Goal: Task Accomplishment & Management: Use online tool/utility

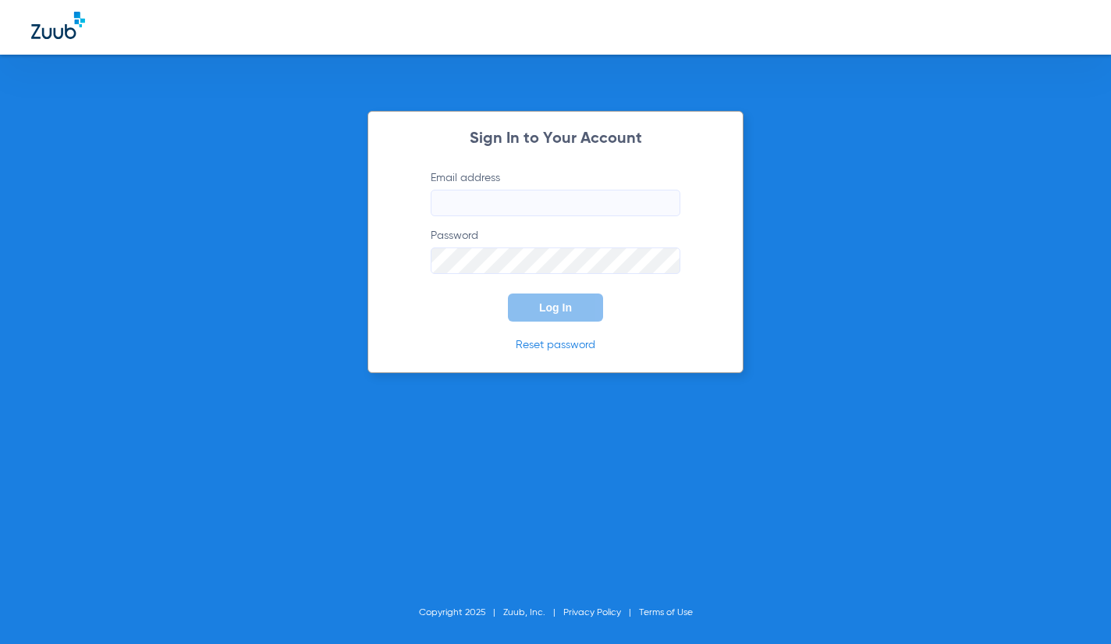
click at [544, 207] on input "Email address" at bounding box center [556, 203] width 250 height 27
type input "[EMAIL_ADDRESS][DOMAIN_NAME]"
click at [508, 293] on button "Log In" at bounding box center [555, 307] width 95 height 28
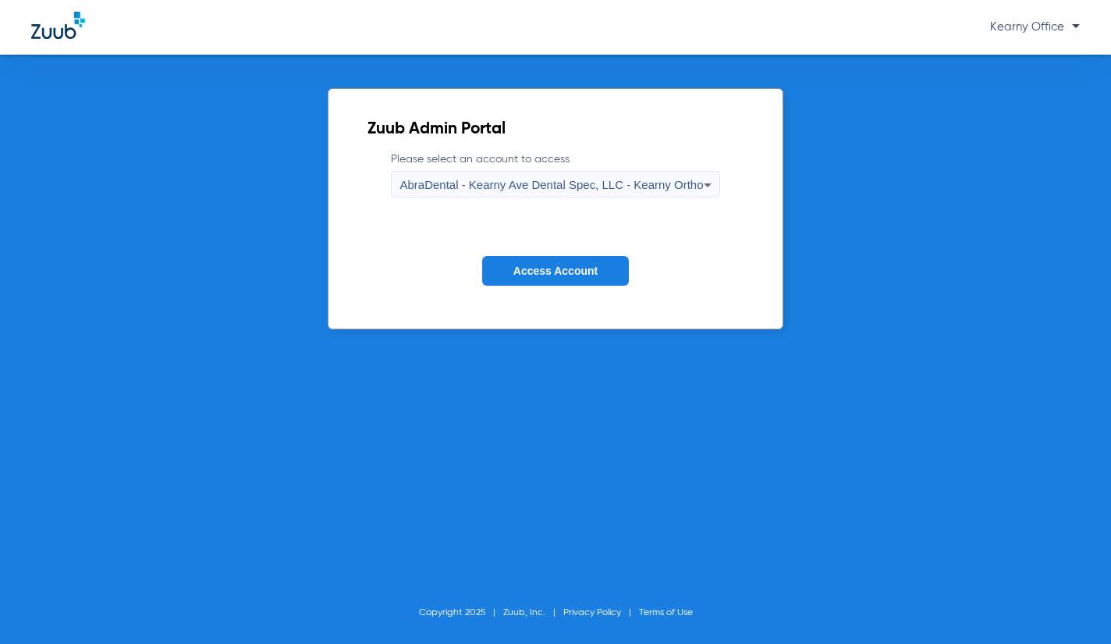
click at [574, 181] on span "AbraDental - Kearny Ave Dental Spec, LLC - Kearny Ortho" at bounding box center [552, 184] width 304 height 13
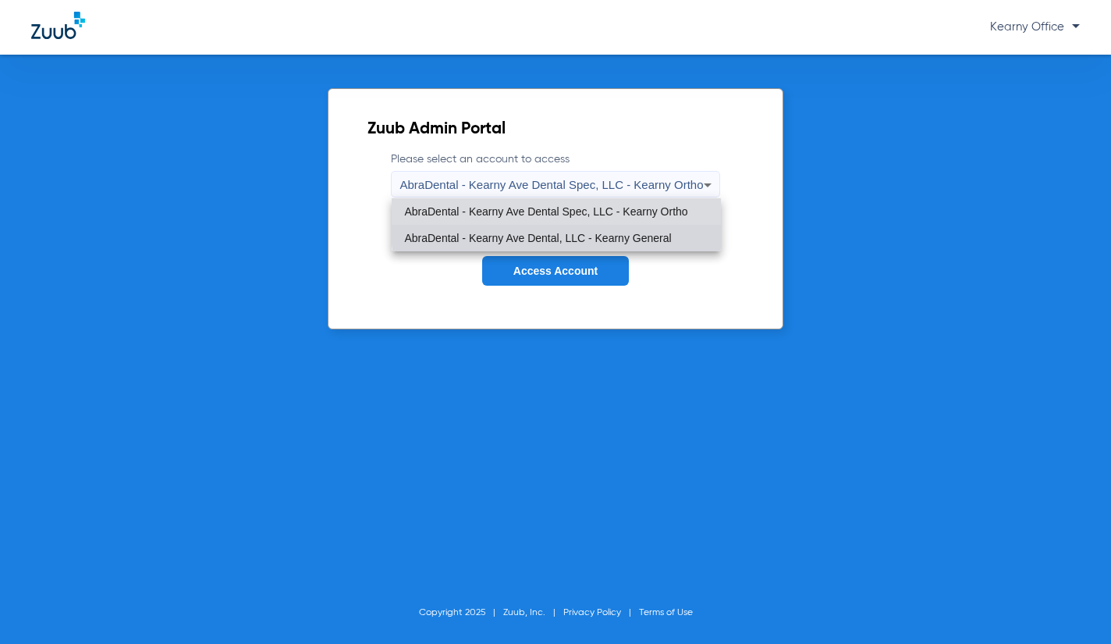
click at [584, 227] on mat-option "AbraDental - Kearny Ave Dental, LLC - Kearny General" at bounding box center [556, 238] width 329 height 27
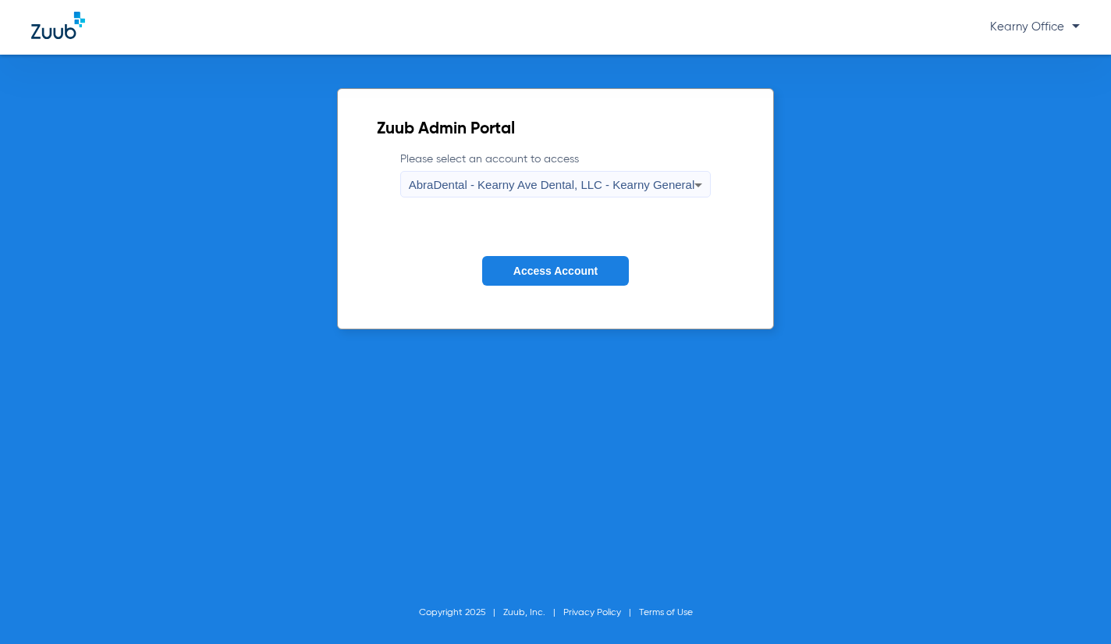
click at [572, 279] on button "Access Account" at bounding box center [555, 271] width 147 height 30
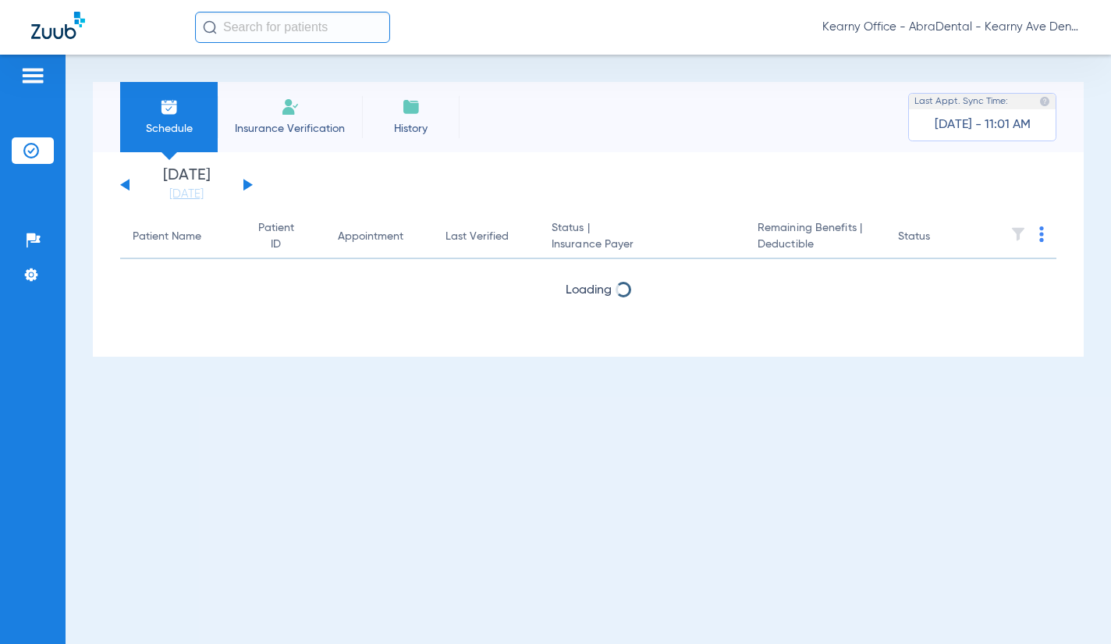
click at [251, 28] on input "text" at bounding box center [292, 27] width 195 height 31
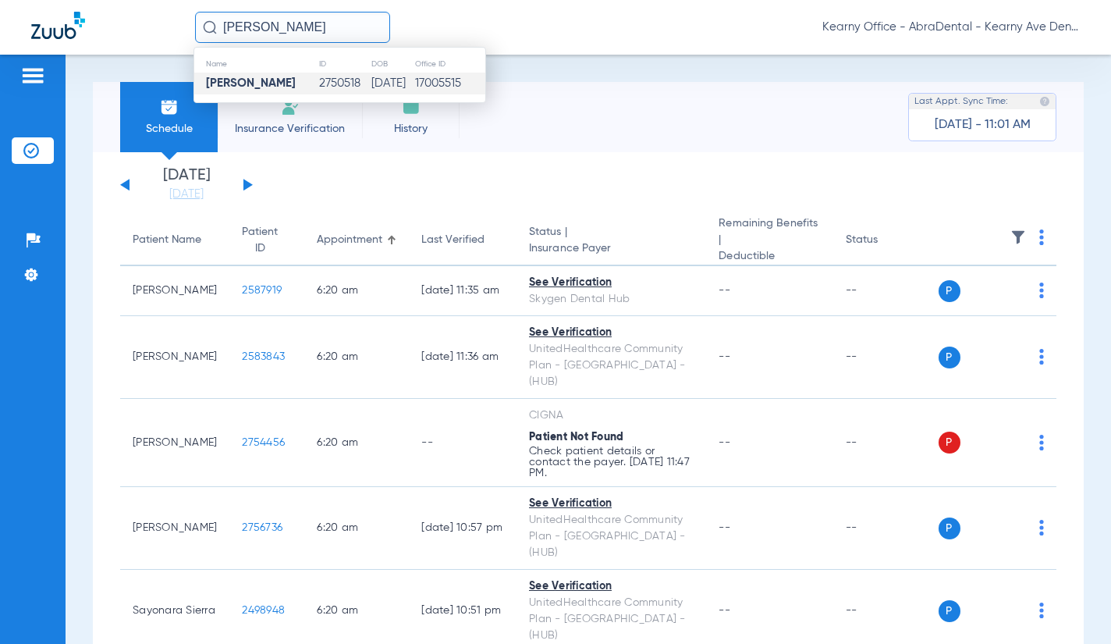
type input "[PERSON_NAME]"
click at [380, 78] on td "[DATE]" at bounding box center [393, 84] width 44 height 22
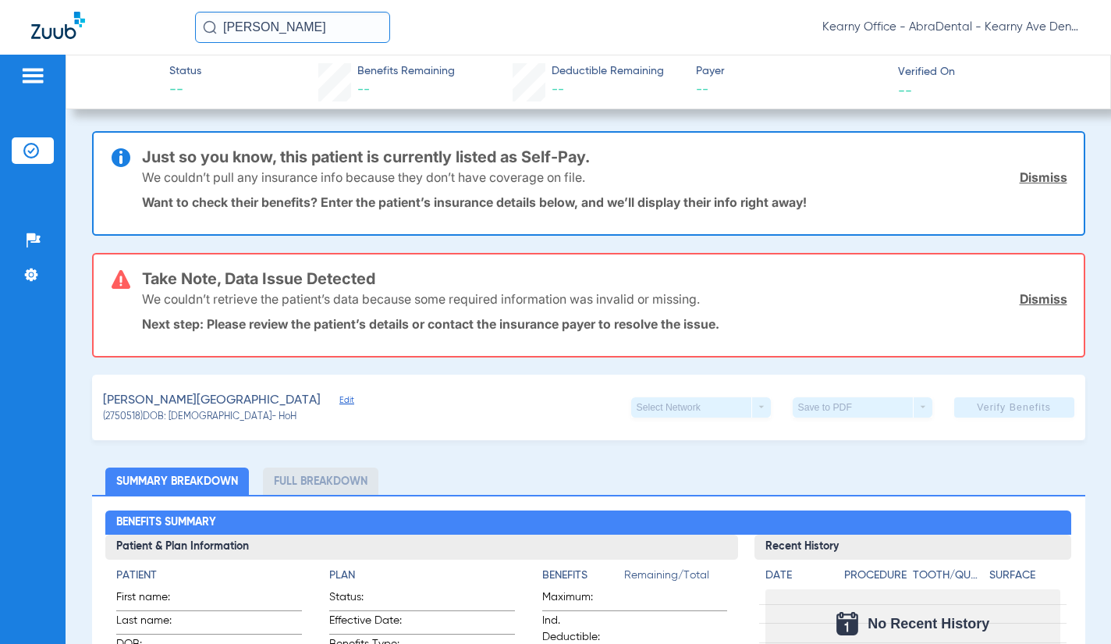
click at [1060, 167] on div "Just so you know, this patient is currently listed as Self-Pay. We couldn’t pul…" at bounding box center [589, 183] width 994 height 105
click at [1054, 169] on div "We couldn’t pull any insurance info because they don’t have coverage on file. D…" at bounding box center [605, 177] width 926 height 41
click at [1050, 172] on link "Dismiss" at bounding box center [1044, 177] width 48 height 16
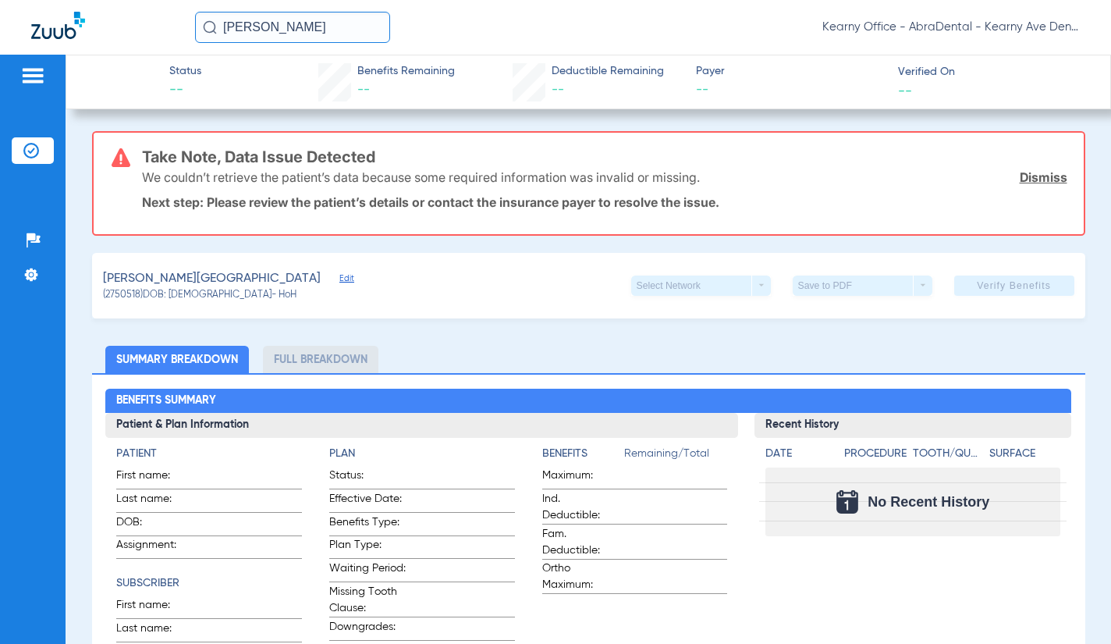
click at [1048, 179] on link "Dismiss" at bounding box center [1044, 177] width 48 height 16
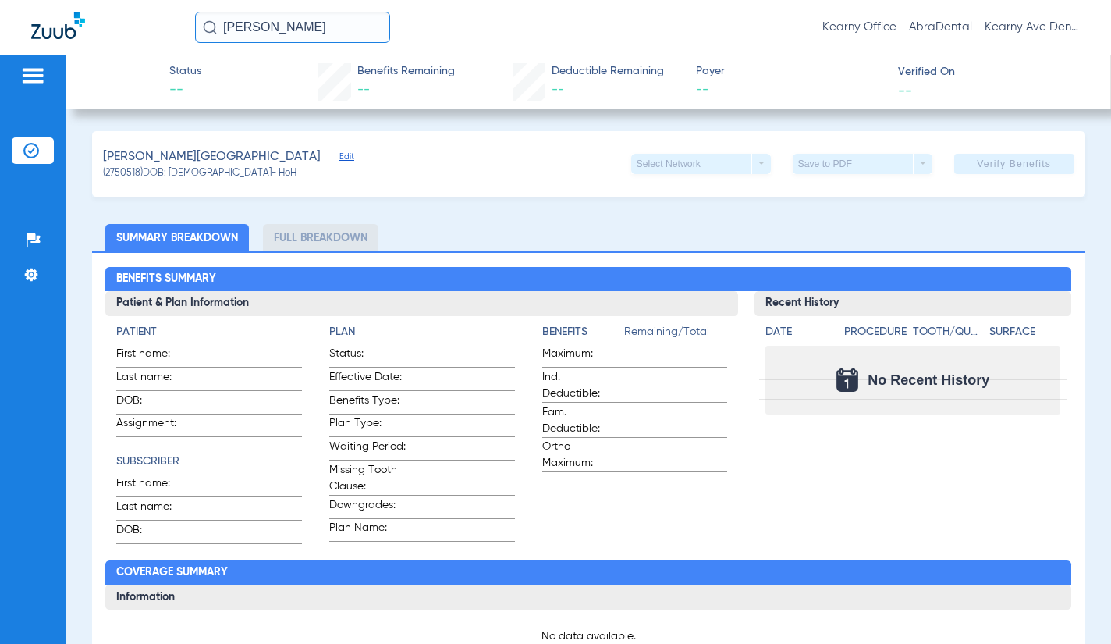
click at [339, 158] on span "Edit" at bounding box center [346, 158] width 14 height 15
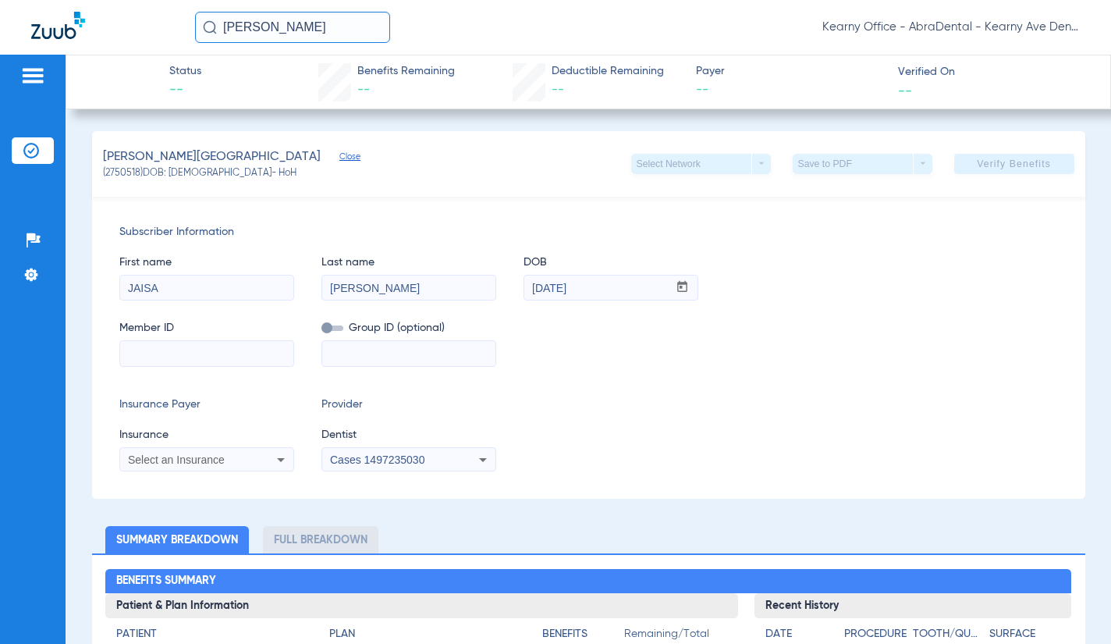
click at [168, 335] on span "Member ID" at bounding box center [206, 328] width 175 height 16
click at [169, 343] on input at bounding box center [206, 353] width 173 height 25
paste input "W272841482"
type input "W272841482"
click at [186, 456] on span "Select an Insurance" at bounding box center [176, 459] width 97 height 12
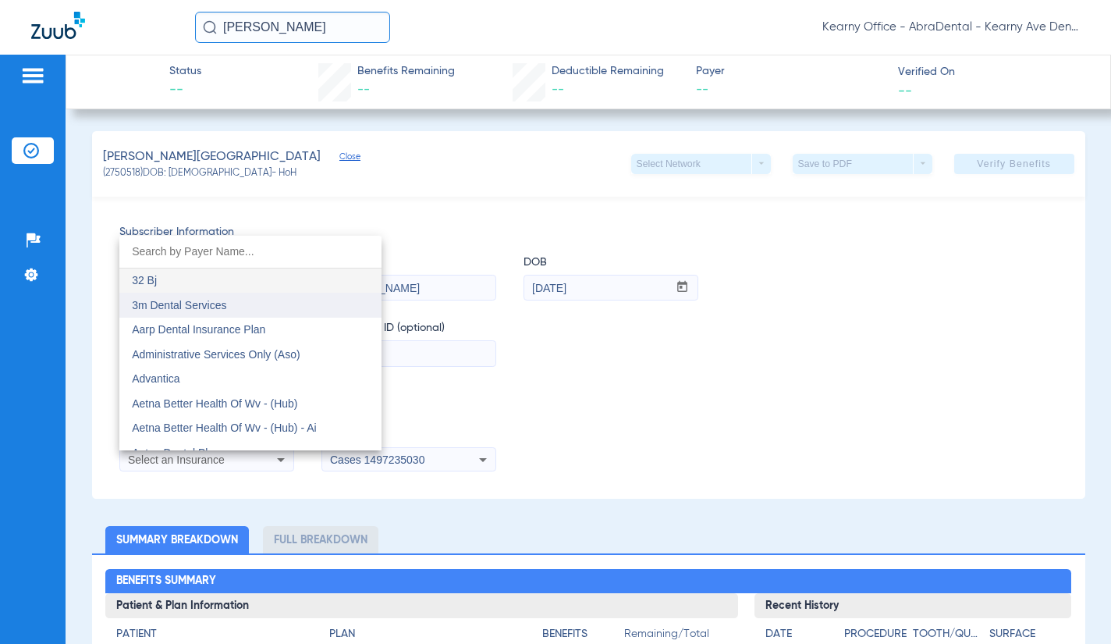
scroll to position [78, 0]
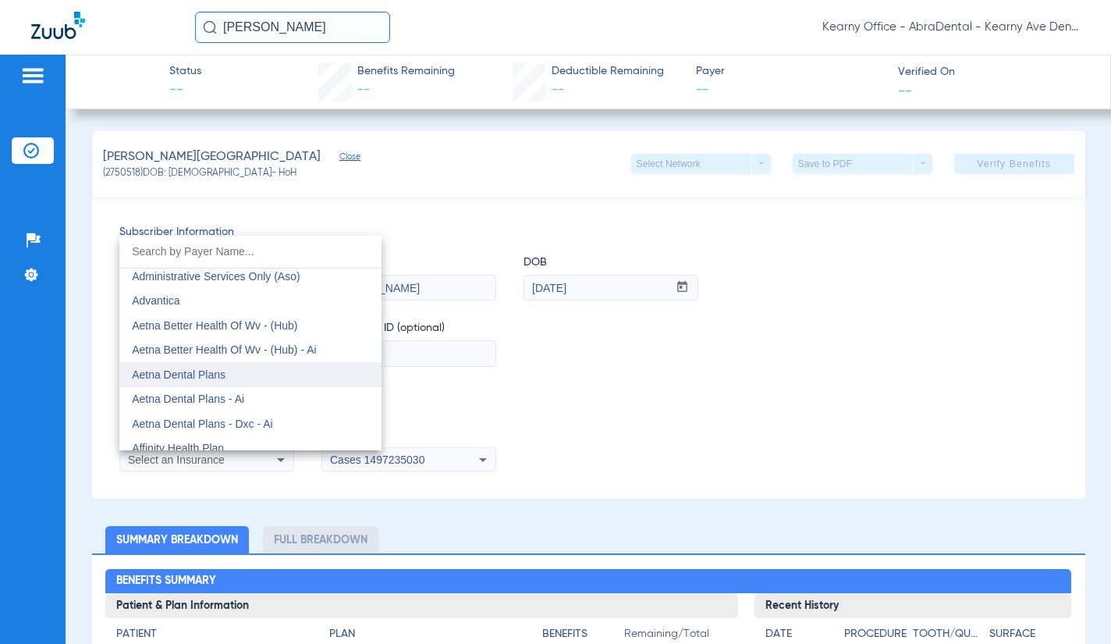
click at [274, 379] on mat-option "Aetna Dental Plans" at bounding box center [250, 374] width 262 height 25
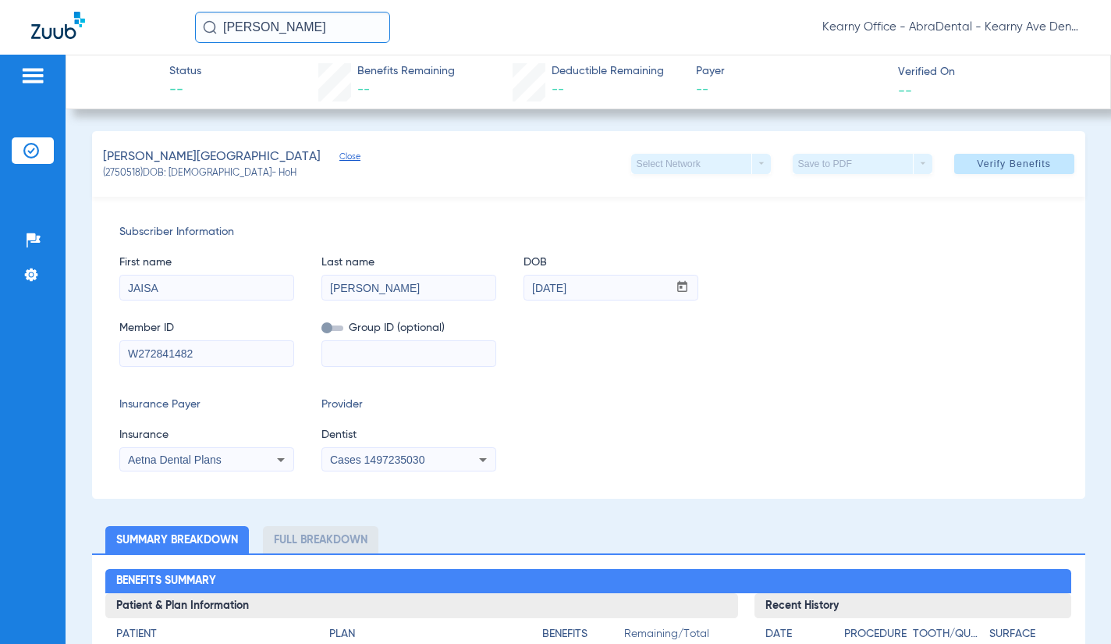
click at [396, 452] on div "Cases 1497235030" at bounding box center [408, 459] width 173 height 19
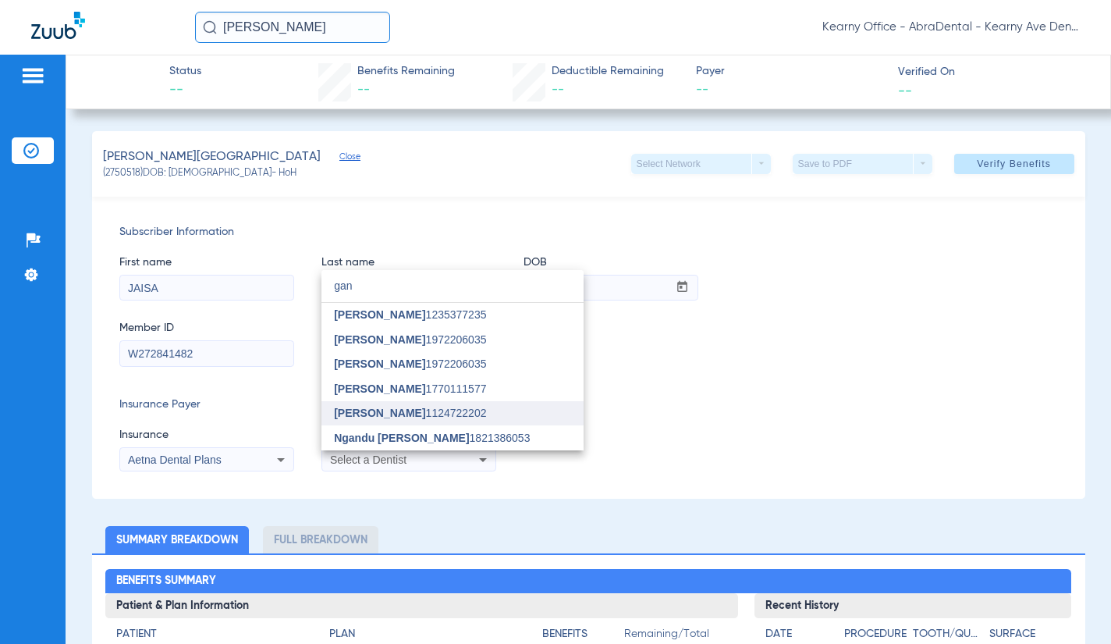
type input "gan"
click at [421, 421] on mat-option "[PERSON_NAME] 1124722202" at bounding box center [453, 413] width 262 height 25
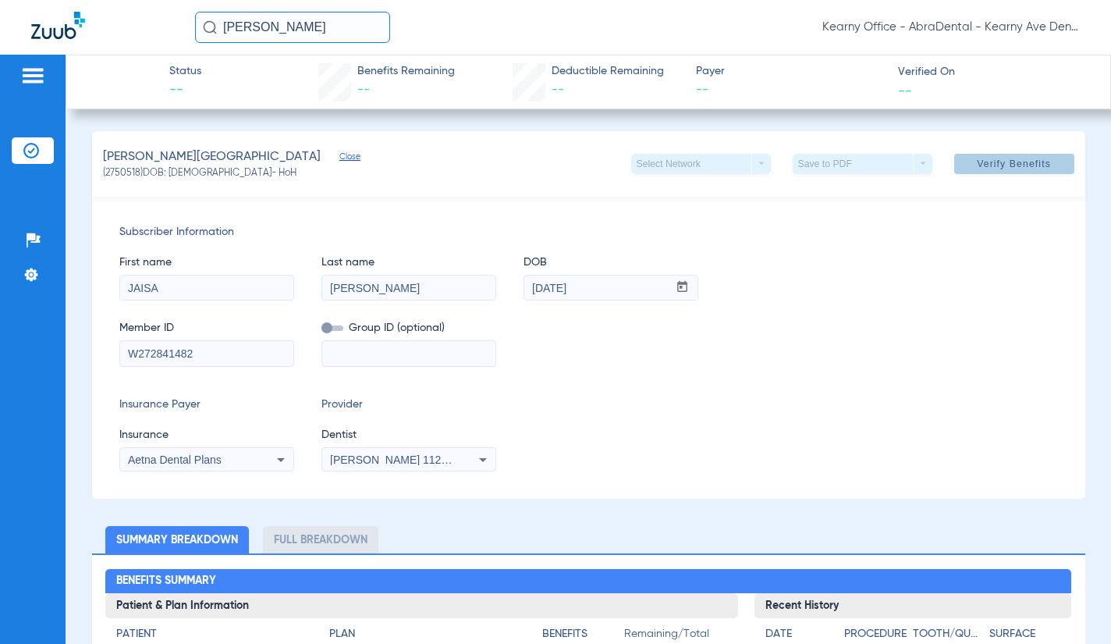
drag, startPoint x: 1022, startPoint y: 168, endPoint x: 1002, endPoint y: 167, distance: 20.3
click at [1020, 168] on span "Verify Benefits" at bounding box center [1014, 164] width 74 height 12
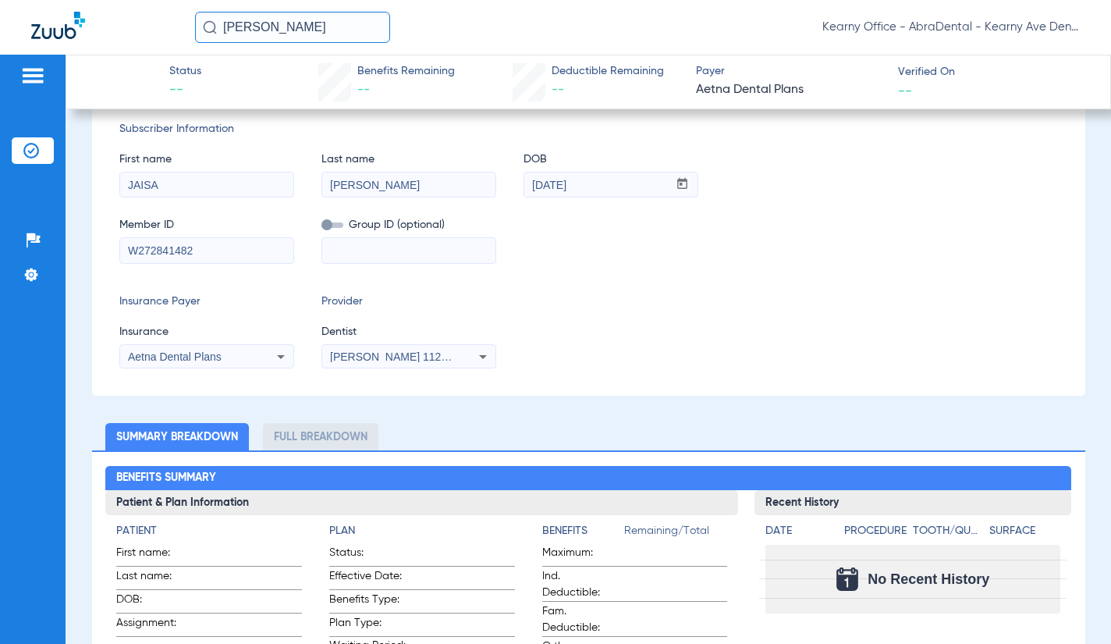
scroll to position [487, 0]
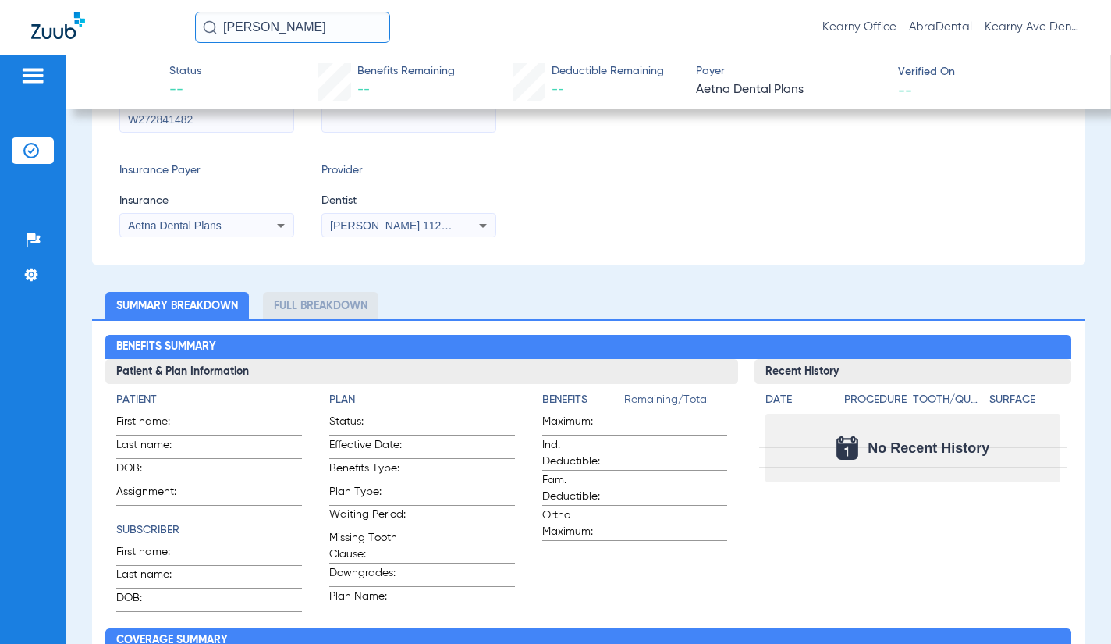
click at [286, 20] on input "[PERSON_NAME]" at bounding box center [292, 27] width 195 height 31
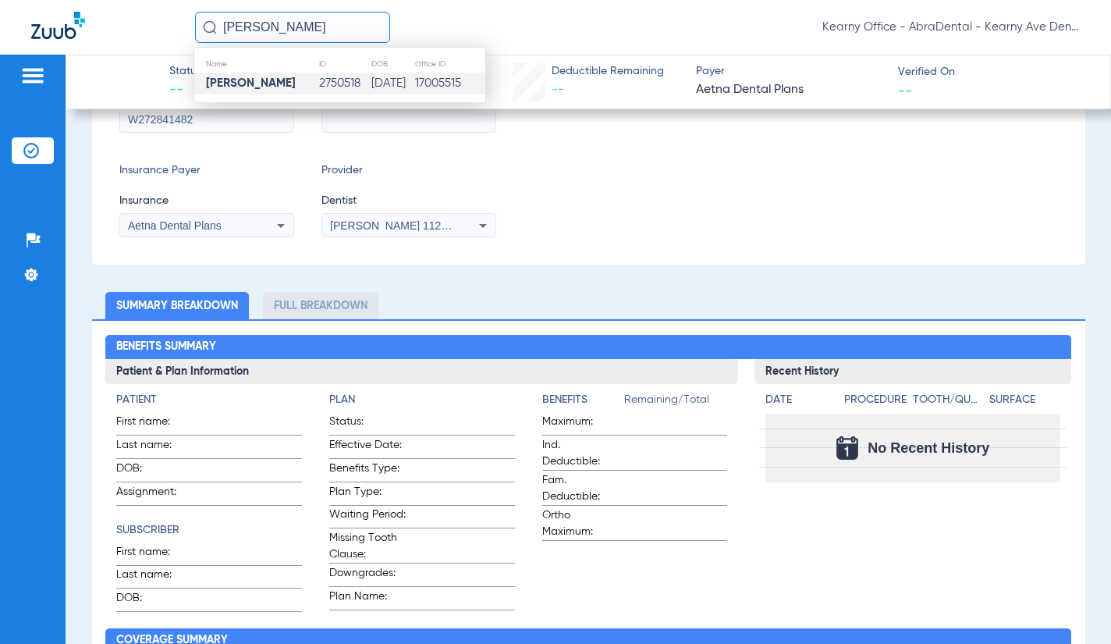
click at [654, 208] on div "Insurance Payer Insurance Aetna Dental Plans Provider Dentist [PERSON_NAME] 112…" at bounding box center [588, 199] width 939 height 75
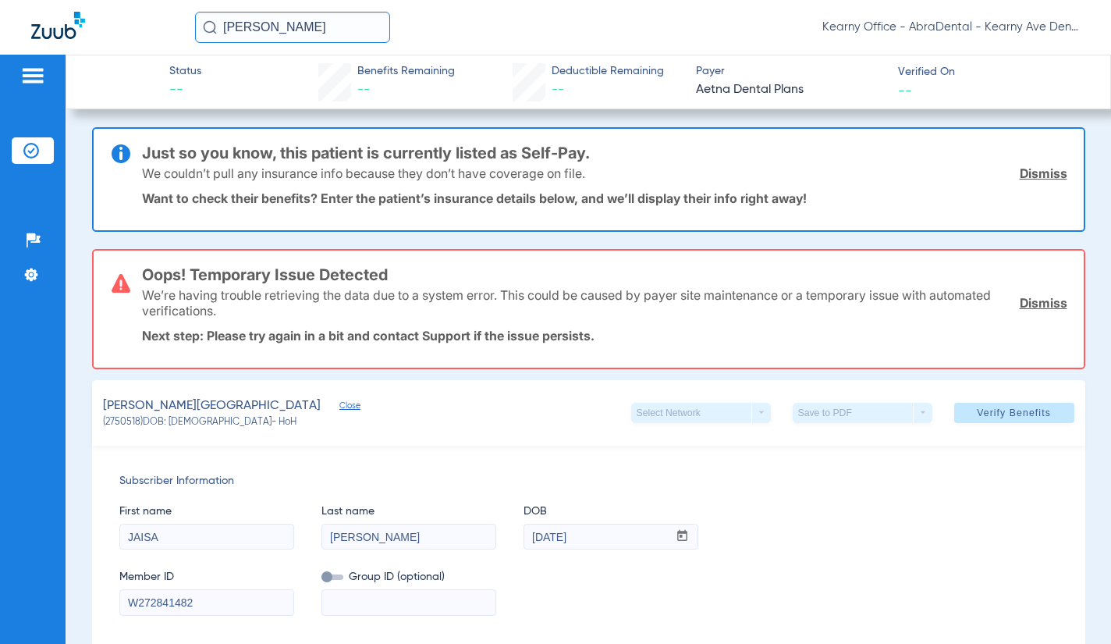
scroll to position [0, 0]
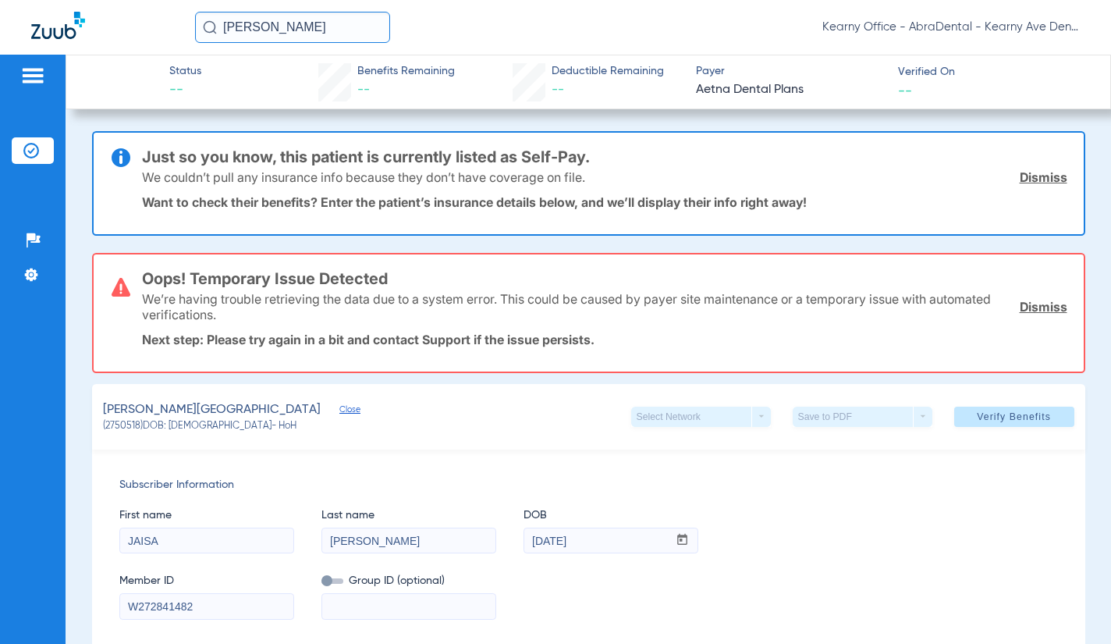
click at [294, 28] on input "[PERSON_NAME]" at bounding box center [292, 27] width 195 height 31
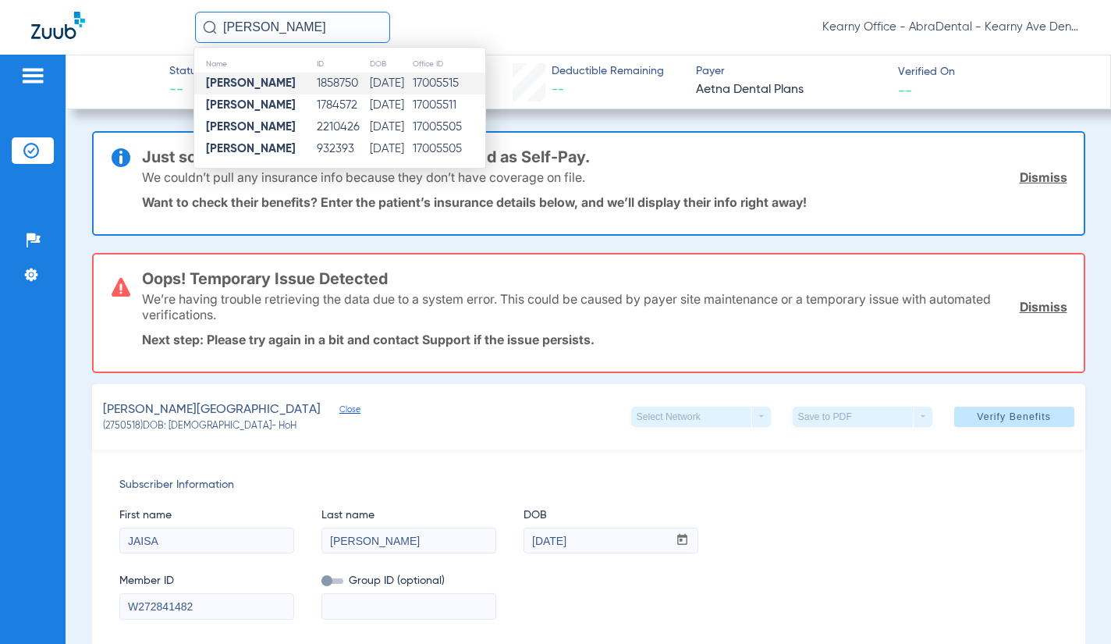
type input "[PERSON_NAME]"
click at [399, 81] on td "[DATE]" at bounding box center [390, 84] width 43 height 22
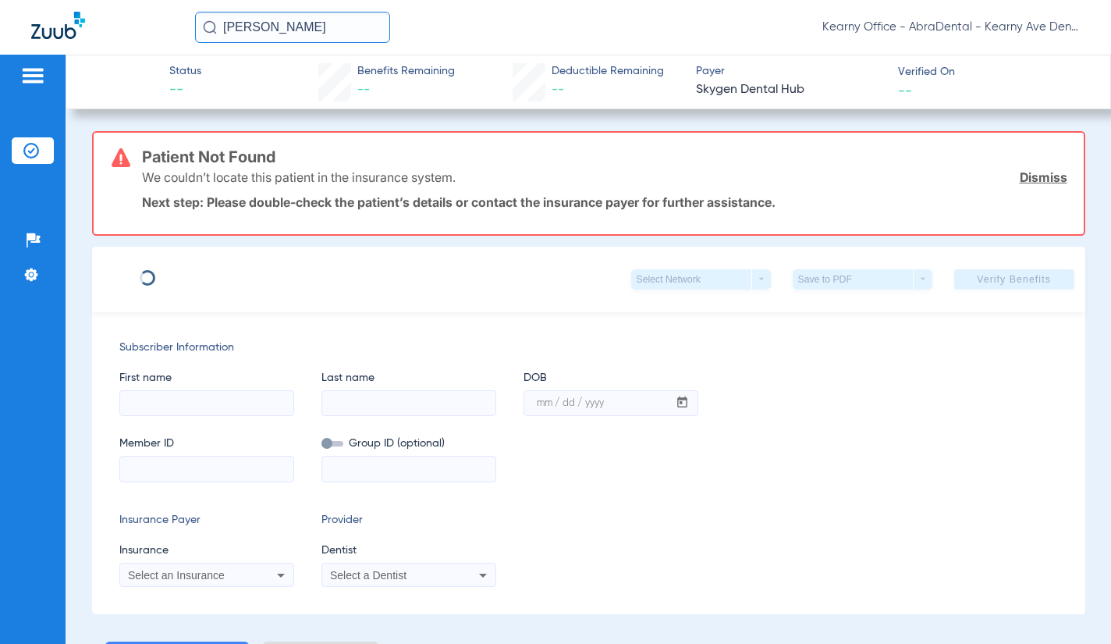
type input "[PERSON_NAME]"
type input "[DATE]"
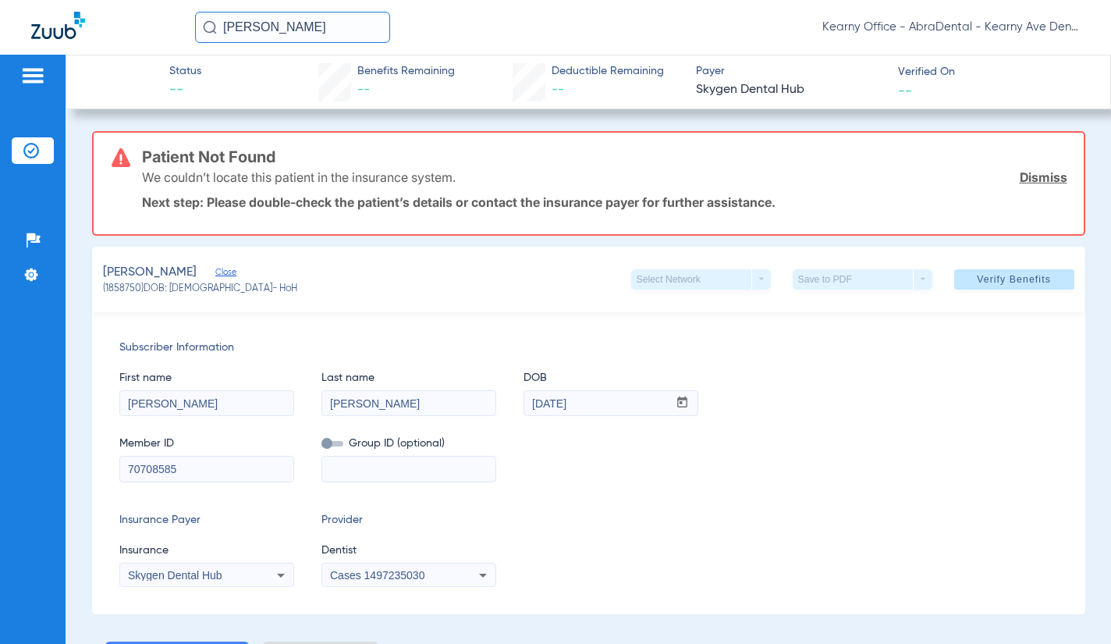
drag, startPoint x: 192, startPoint y: 464, endPoint x: 40, endPoint y: 464, distance: 152.2
click at [41, 464] on div "Patients Insurance Verification Setup Help Center Settings Status -- Benefits R…" at bounding box center [555, 377] width 1111 height 644
paste input "3HZN43794940"
type input "3HZN43794940"
drag, startPoint x: 389, startPoint y: 469, endPoint x: 381, endPoint y: 467, distance: 8.1
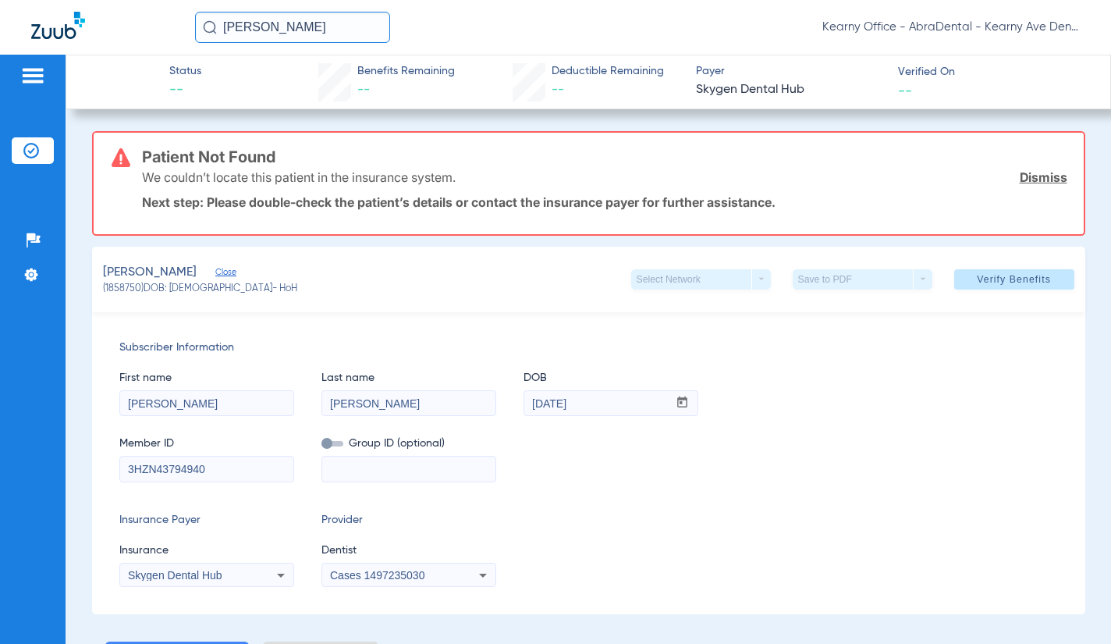
click at [389, 469] on input at bounding box center [408, 469] width 173 height 25
paste input "100DN-0010"
type input "100DN-0010"
click at [336, 440] on label at bounding box center [333, 443] width 22 height 16
click at [322, 446] on input "checkbox" at bounding box center [322, 446] width 0 height 0
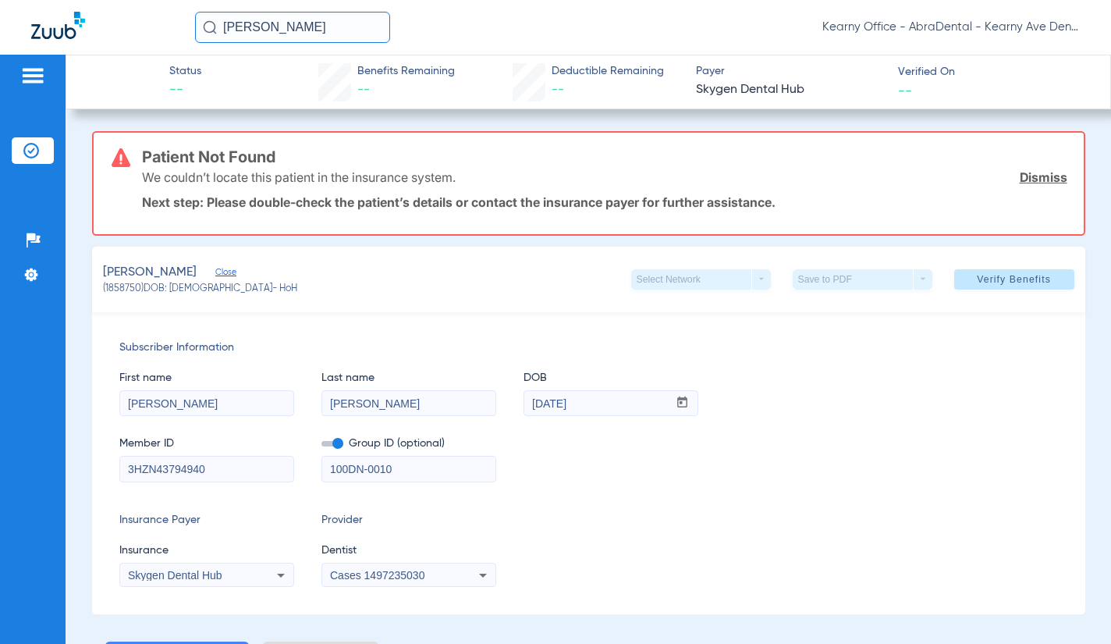
click at [203, 572] on span "Skygen Dental Hub" at bounding box center [175, 575] width 94 height 12
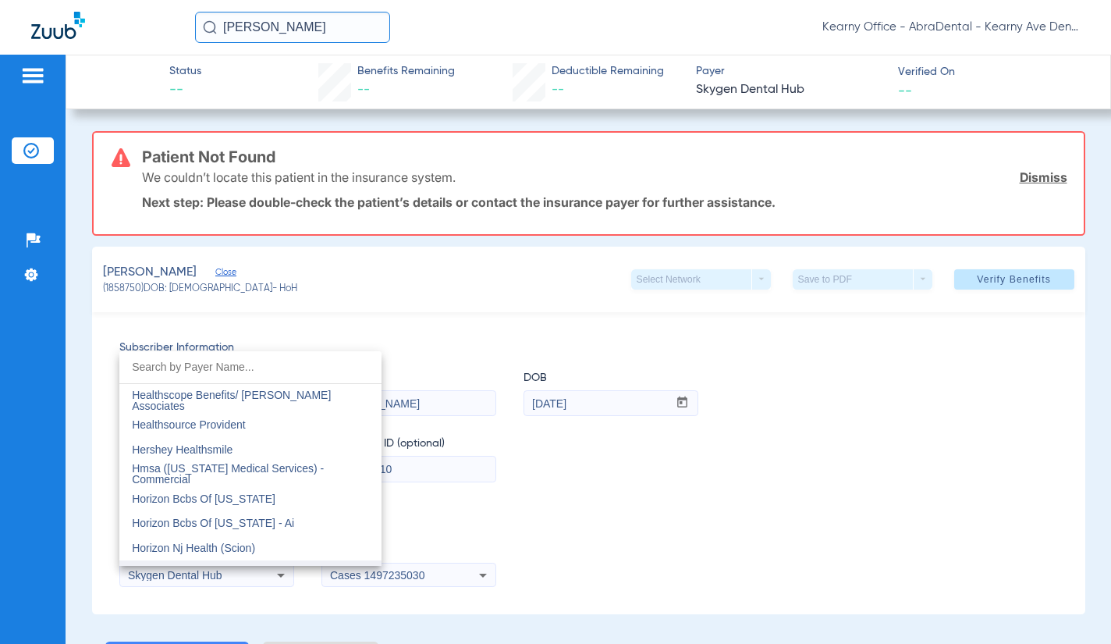
scroll to position [5551, 0]
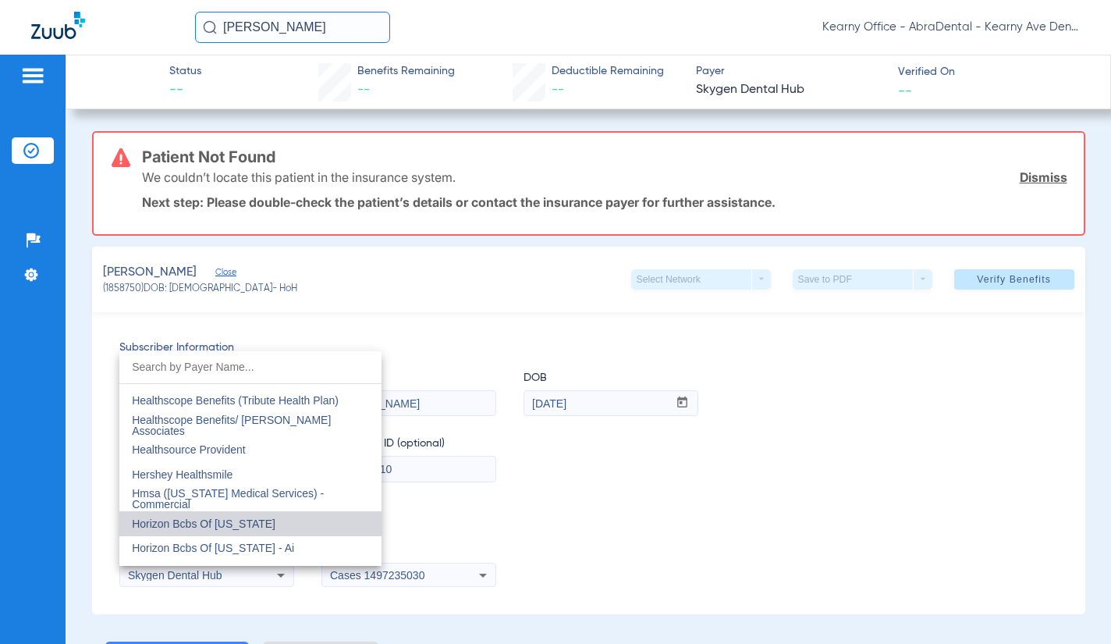
click at [279, 523] on mat-option "Horizon Bcbs Of [US_STATE]" at bounding box center [250, 523] width 262 height 25
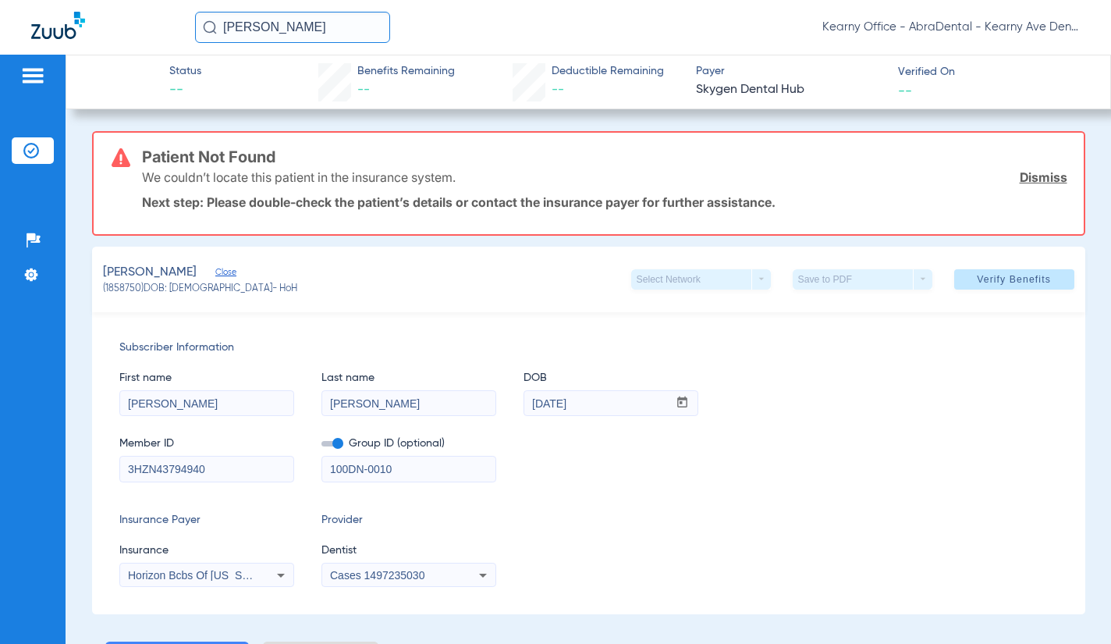
click at [419, 574] on span "Cases 1497235030" at bounding box center [377, 575] width 94 height 12
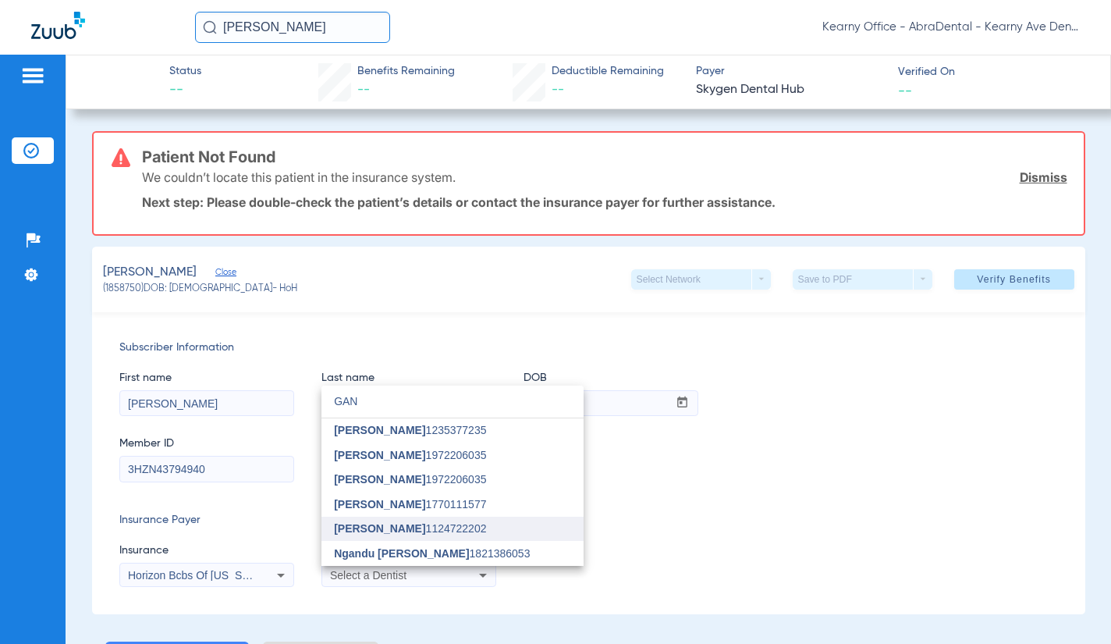
type input "GAN"
click at [478, 532] on mat-option "[PERSON_NAME] 1124722202" at bounding box center [453, 529] width 262 height 25
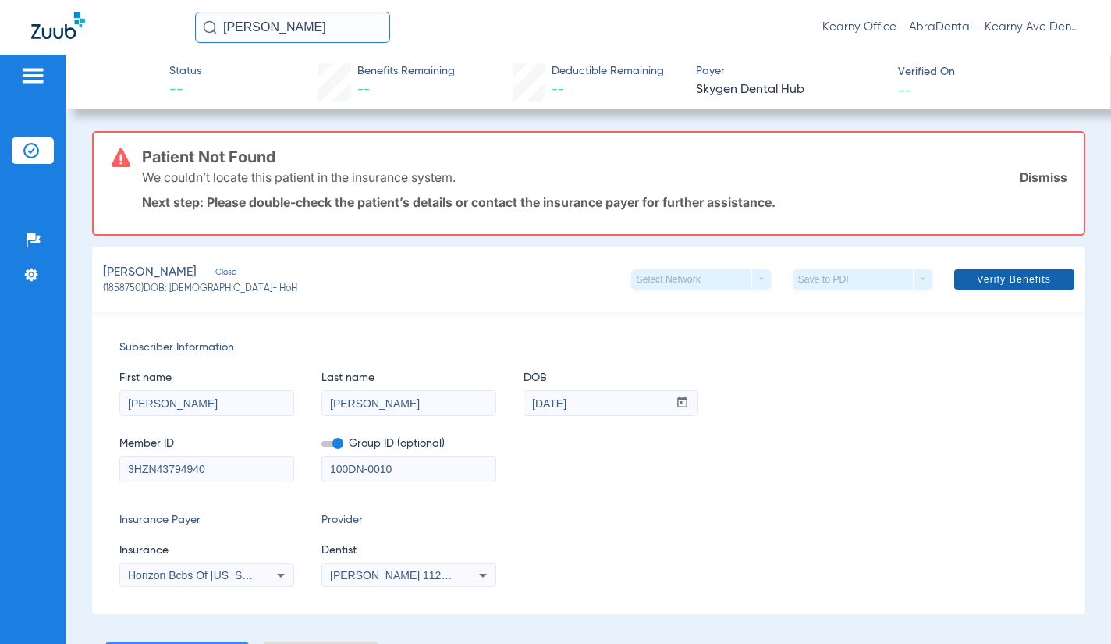
click at [1020, 286] on span "Verify Benefits" at bounding box center [1014, 279] width 74 height 12
